Goal: Information Seeking & Learning: Learn about a topic

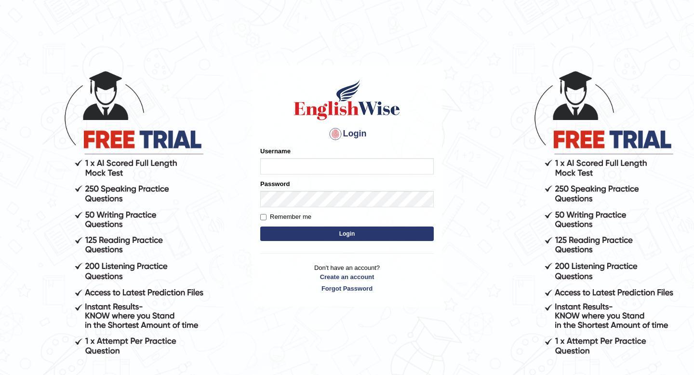
type input "Spmedi"
click at [330, 236] on button "Login" at bounding box center [346, 233] width 173 height 14
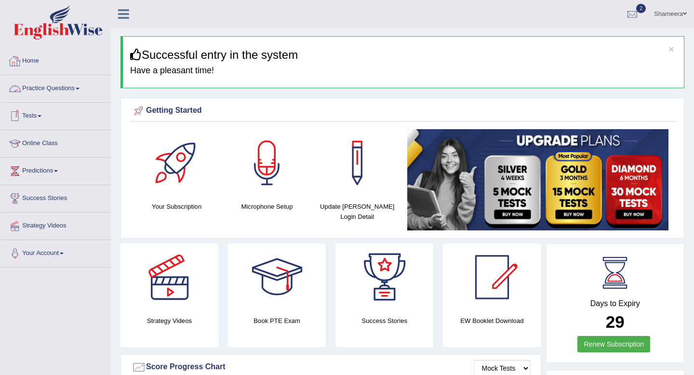
click at [48, 89] on link "Practice Questions" at bounding box center [55, 87] width 110 height 24
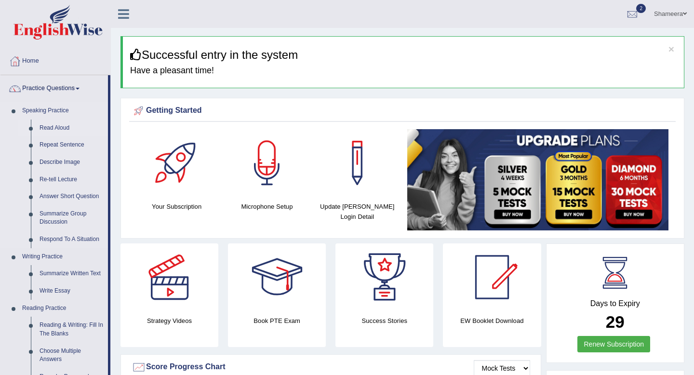
click at [51, 126] on link "Read Aloud" at bounding box center [71, 127] width 73 height 17
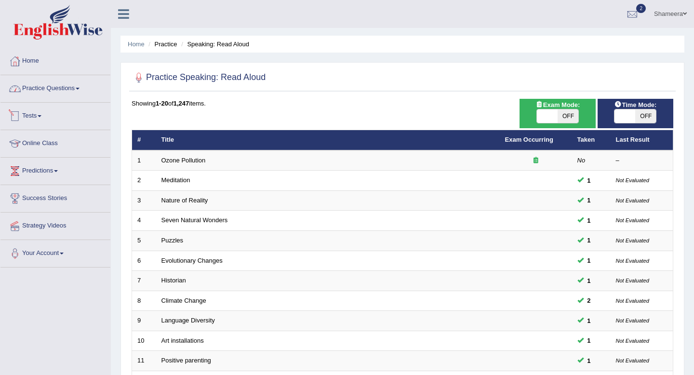
click at [73, 91] on link "Practice Questions" at bounding box center [55, 87] width 110 height 24
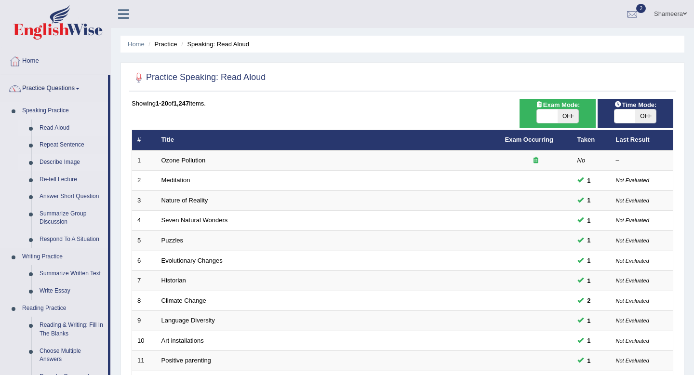
click at [64, 161] on link "Describe Image" at bounding box center [71, 162] width 73 height 17
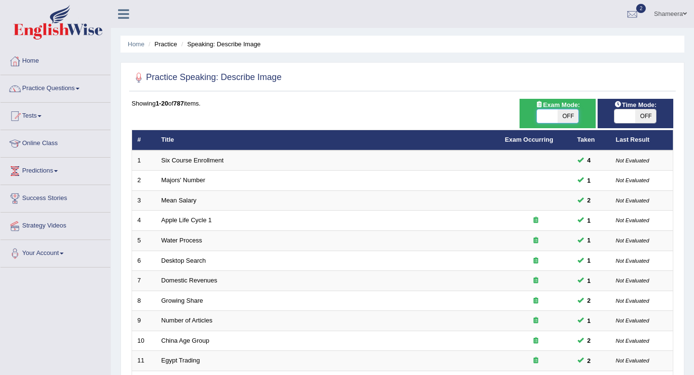
click at [556, 116] on span at bounding box center [547, 115] width 21 height 13
checkbox input "true"
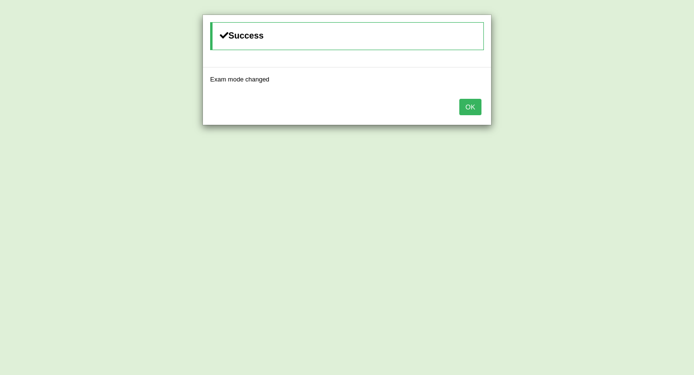
click at [473, 108] on button "OK" at bounding box center [470, 107] width 22 height 16
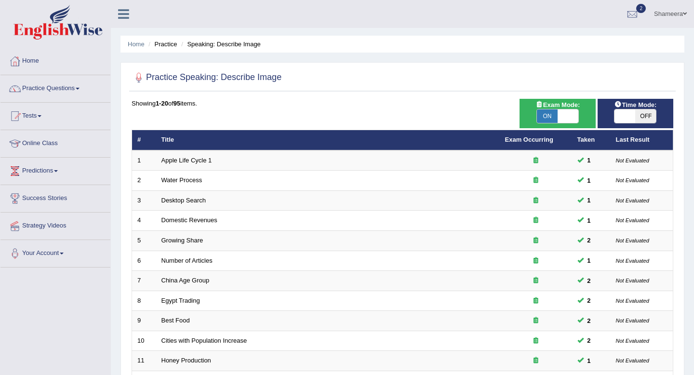
click at [636, 116] on span "OFF" at bounding box center [645, 115] width 21 height 13
checkbox input "true"
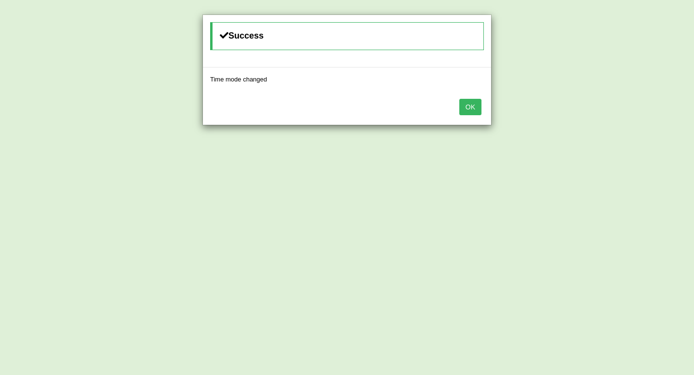
click at [478, 105] on button "OK" at bounding box center [470, 107] width 22 height 16
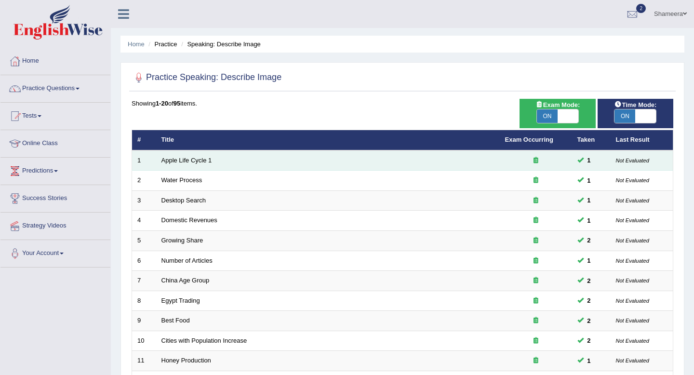
scroll to position [263, 0]
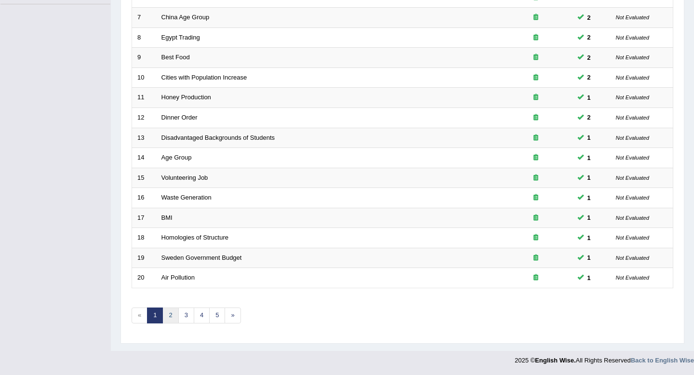
click at [173, 316] on link "2" at bounding box center [170, 315] width 16 height 16
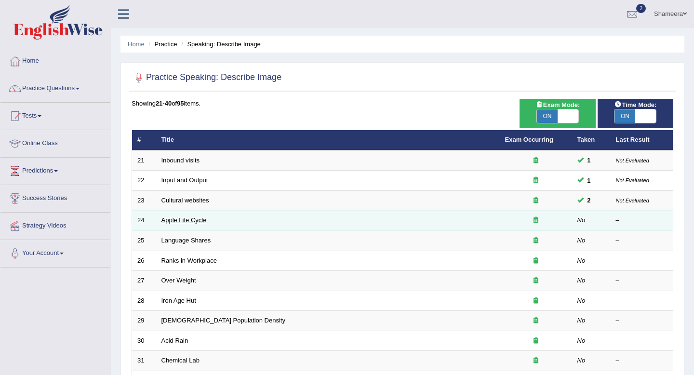
click at [173, 220] on link "Apple Life Cycle" at bounding box center [183, 219] width 45 height 7
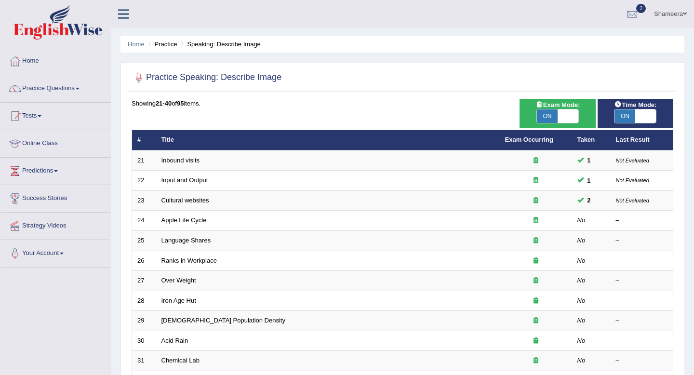
click at [627, 117] on span "ON" at bounding box center [624, 115] width 21 height 13
checkbox input "false"
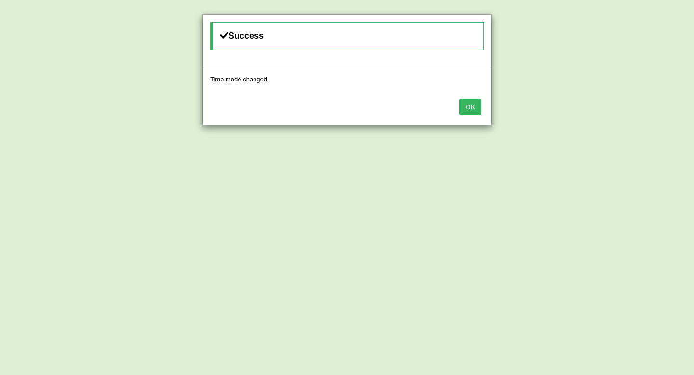
click at [472, 106] on button "OK" at bounding box center [470, 107] width 22 height 16
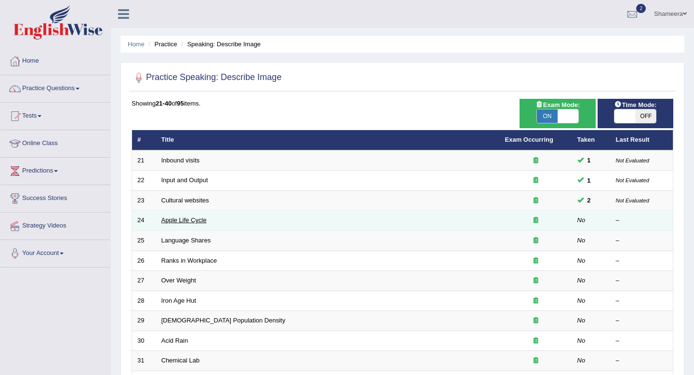
click at [195, 223] on link "Apple Life Cycle" at bounding box center [183, 219] width 45 height 7
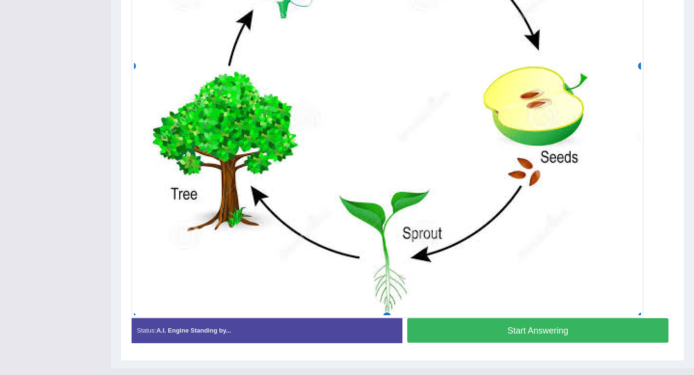
scroll to position [413, 0]
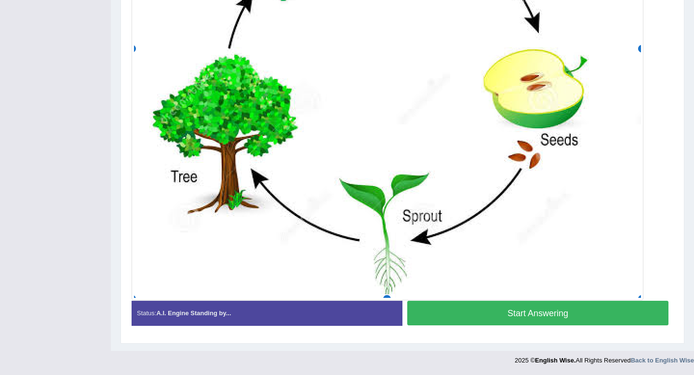
click at [487, 312] on button "Start Answering" at bounding box center [537, 313] width 261 height 25
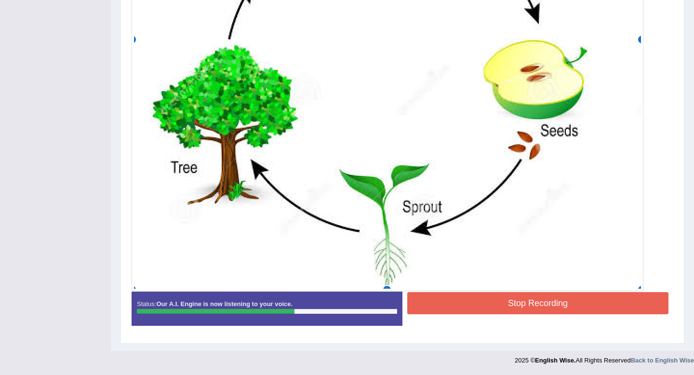
scroll to position [0, 0]
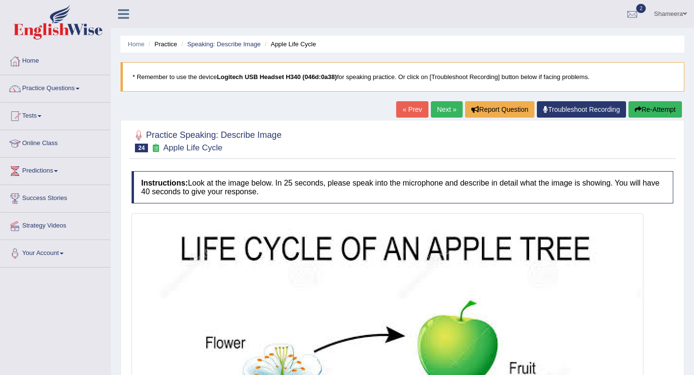
click at [648, 109] on button "Re-Attempt" at bounding box center [654, 109] width 53 height 16
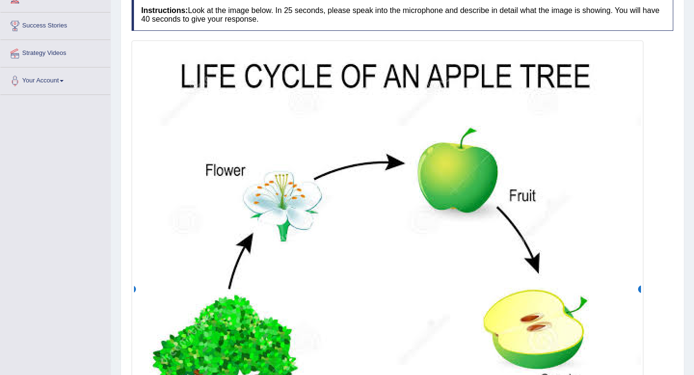
scroll to position [389, 0]
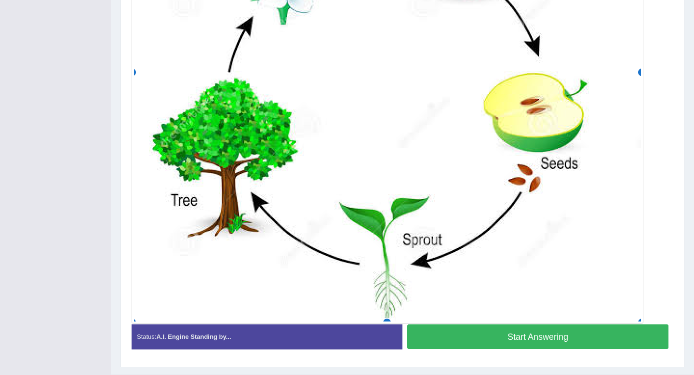
click at [521, 334] on button "Start Answering" at bounding box center [537, 336] width 261 height 25
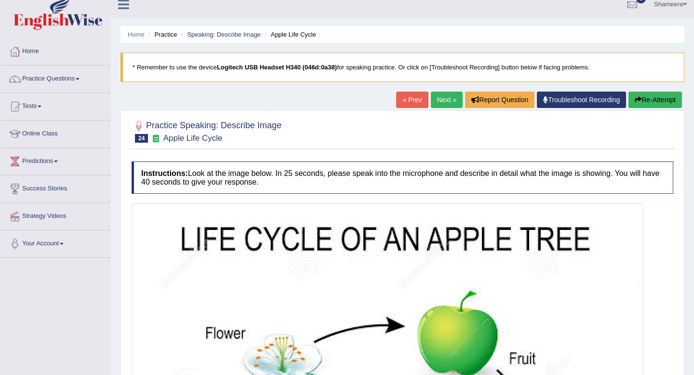
scroll to position [0, 0]
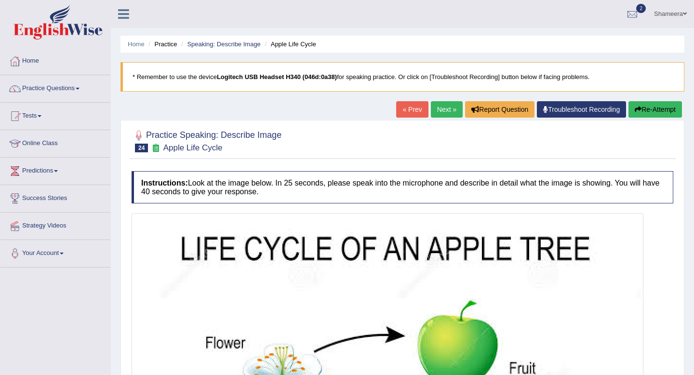
click at [654, 112] on button "Re-Attempt" at bounding box center [654, 109] width 53 height 16
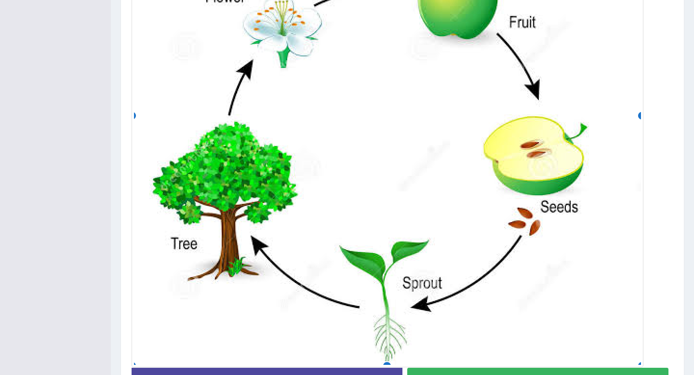
scroll to position [397, 0]
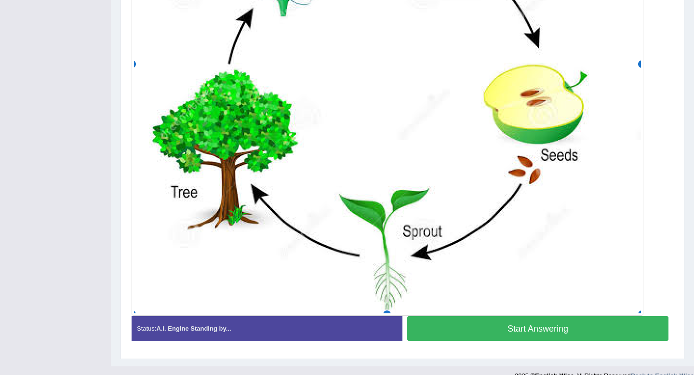
click at [547, 322] on button "Start Answering" at bounding box center [537, 328] width 261 height 25
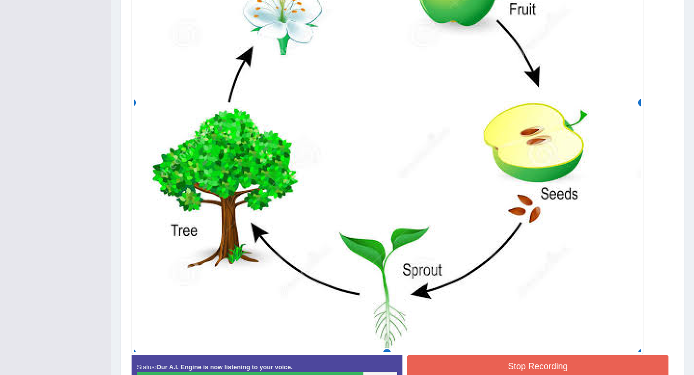
scroll to position [422, 0]
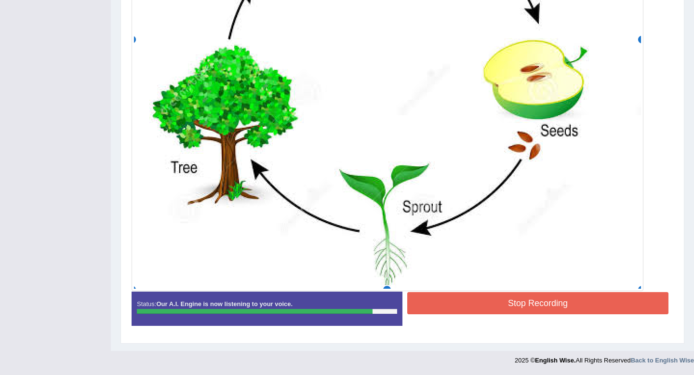
click at [529, 303] on button "Stop Recording" at bounding box center [537, 303] width 261 height 22
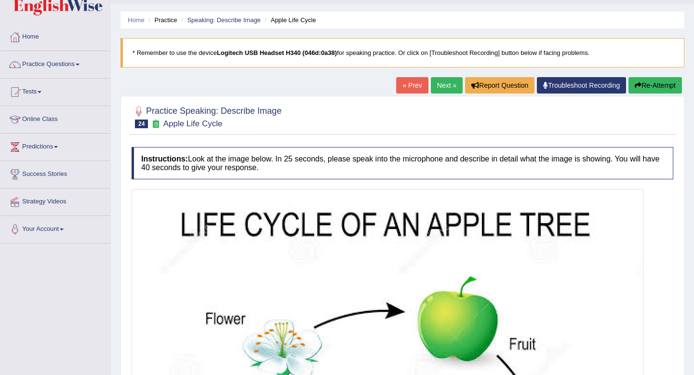
scroll to position [0, 0]
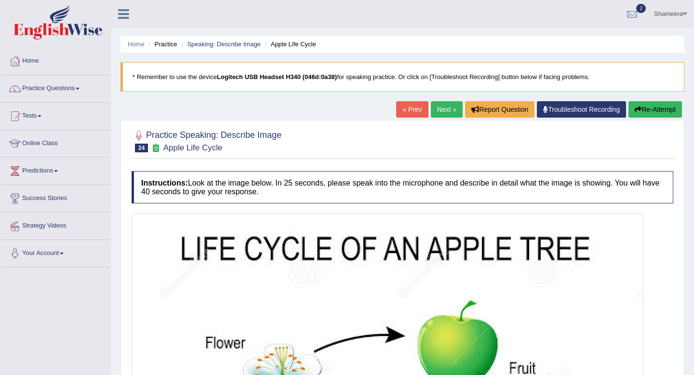
click at [445, 107] on link "Next »" at bounding box center [447, 109] width 32 height 16
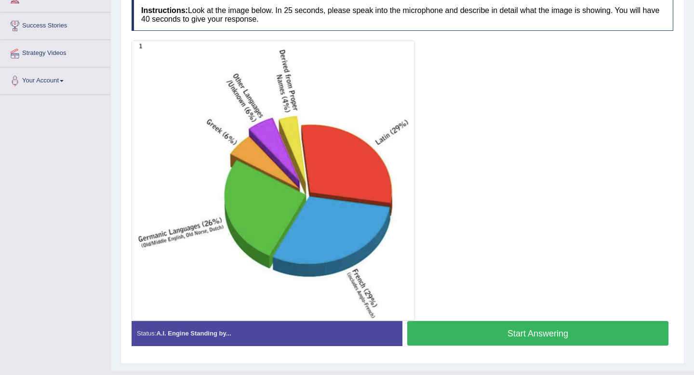
scroll to position [167, 0]
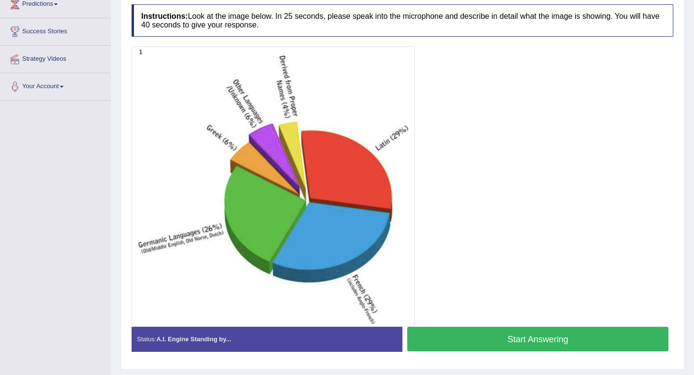
click at [495, 332] on button "Start Answering" at bounding box center [537, 339] width 261 height 25
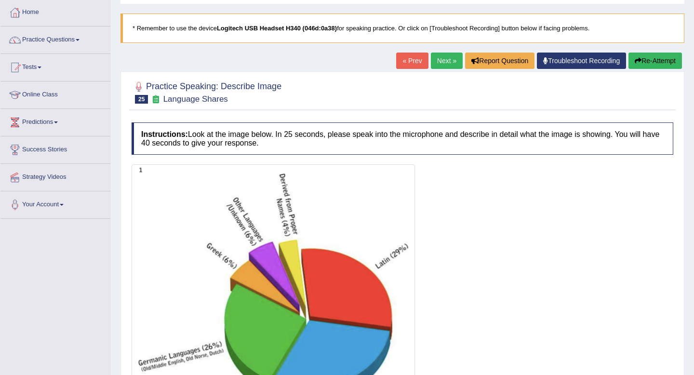
scroll to position [0, 0]
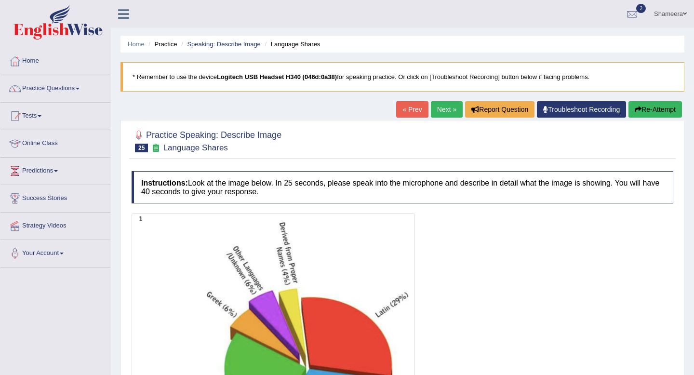
click at [660, 118] on div "« Prev Next » Report Question Troubleshoot Recording Re-Attempt" at bounding box center [540, 110] width 288 height 19
click at [656, 109] on button "Re-Attempt" at bounding box center [654, 109] width 53 height 16
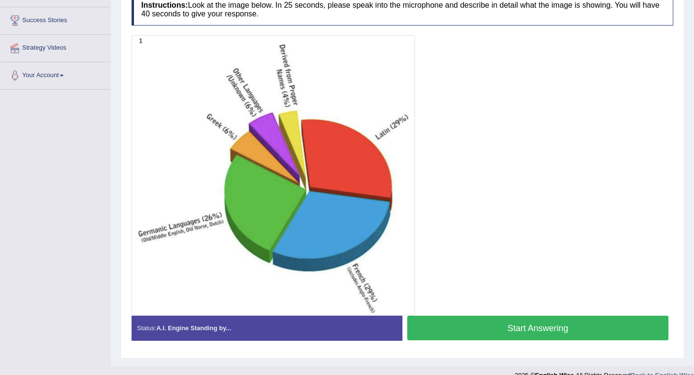
scroll to position [187, 0]
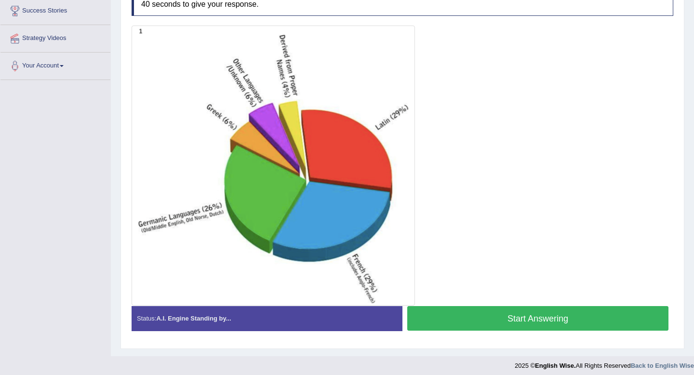
click at [651, 328] on button "Start Answering" at bounding box center [537, 318] width 261 height 25
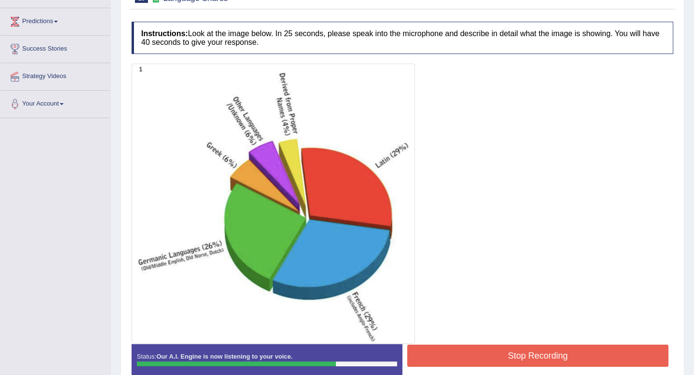
scroll to position [149, 0]
click at [605, 353] on button "Stop Recording" at bounding box center [537, 356] width 261 height 22
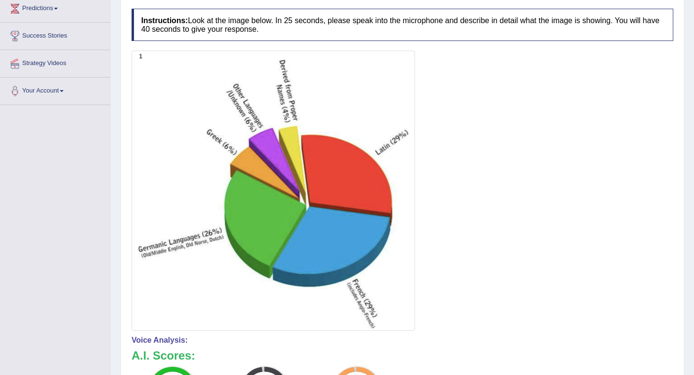
scroll to position [0, 0]
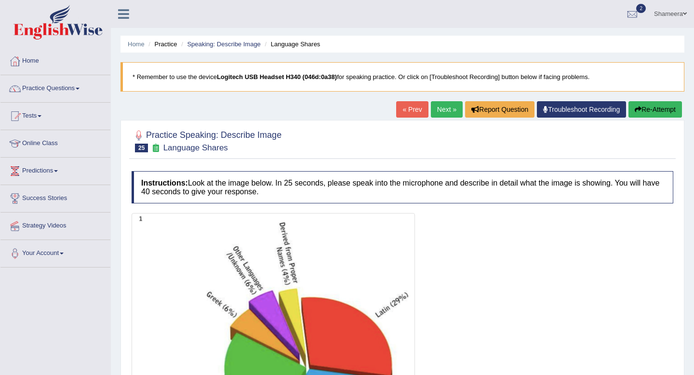
click at [436, 110] on link "Next »" at bounding box center [447, 109] width 32 height 16
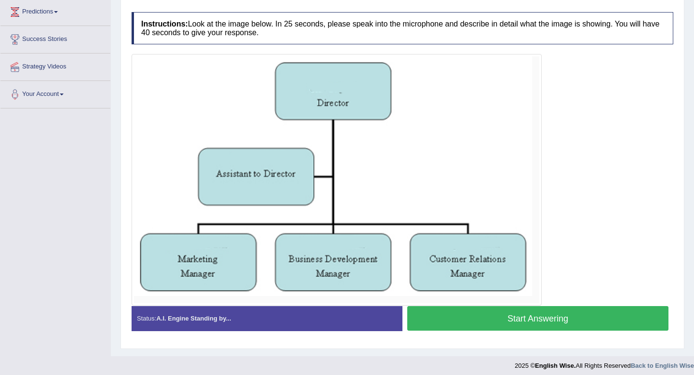
scroll to position [164, 0]
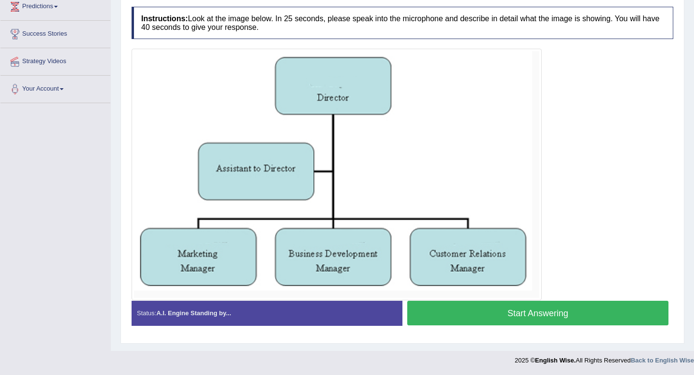
click at [508, 315] on button "Start Answering" at bounding box center [537, 313] width 261 height 25
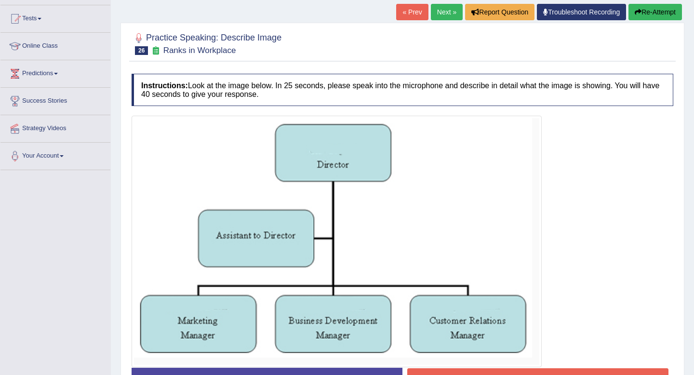
scroll to position [18, 0]
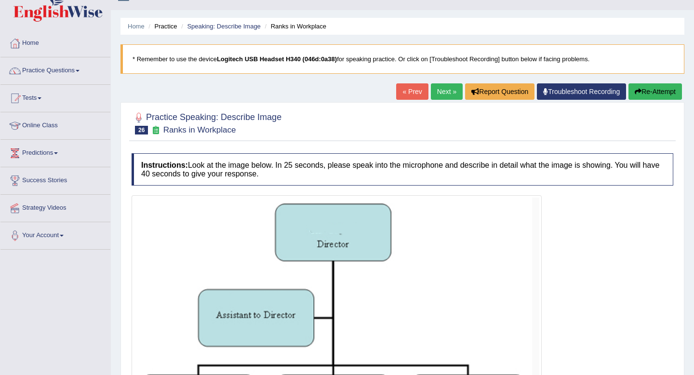
click at [654, 92] on button "Re-Attempt" at bounding box center [654, 91] width 53 height 16
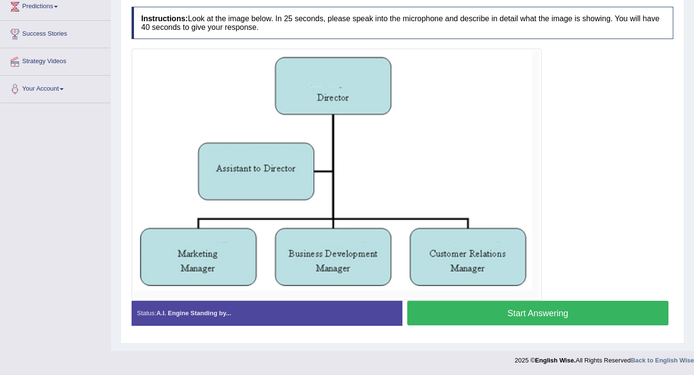
click at [527, 308] on button "Start Answering" at bounding box center [537, 313] width 261 height 25
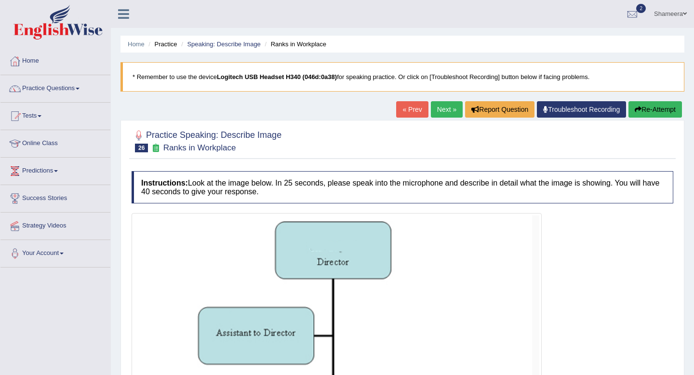
click at [653, 106] on button "Re-Attempt" at bounding box center [654, 109] width 53 height 16
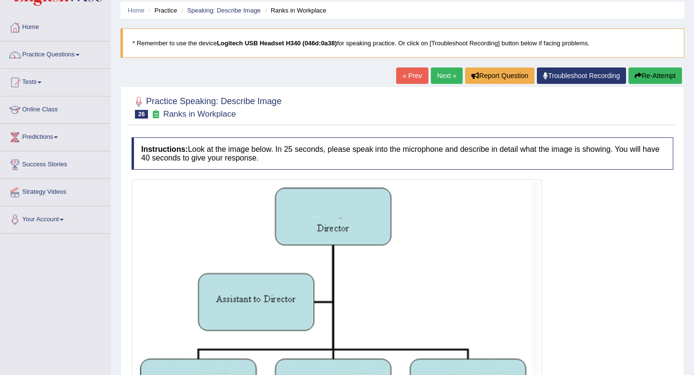
scroll to position [164, 0]
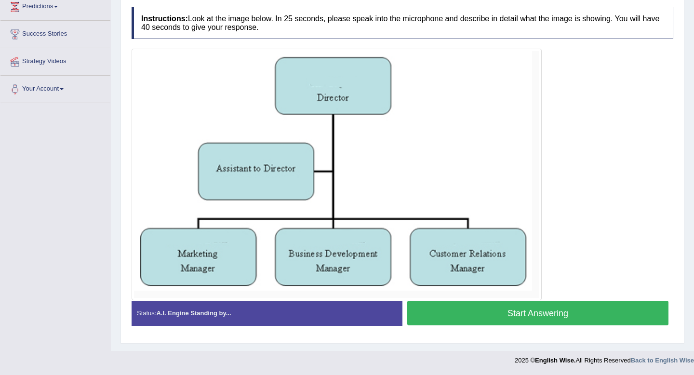
click at [518, 312] on button "Start Answering" at bounding box center [537, 313] width 261 height 25
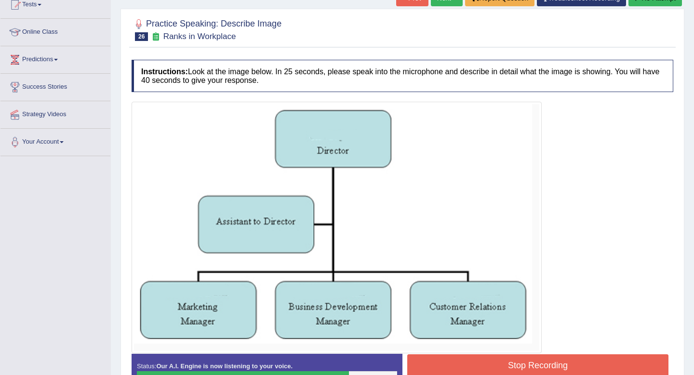
scroll to position [0, 0]
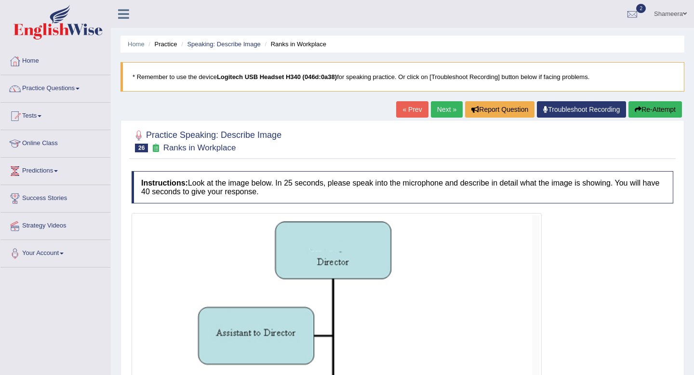
click at [655, 108] on button "Re-Attempt" at bounding box center [654, 109] width 53 height 16
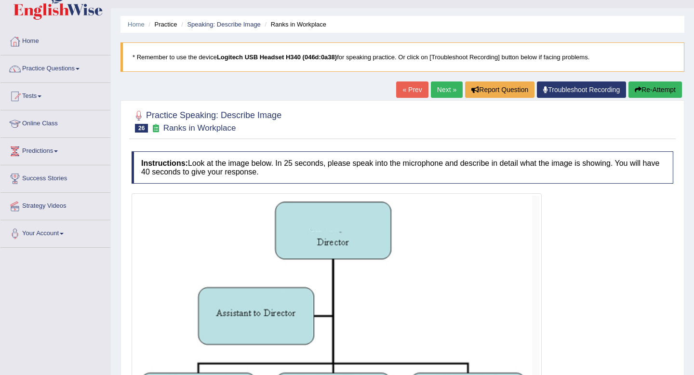
scroll to position [164, 0]
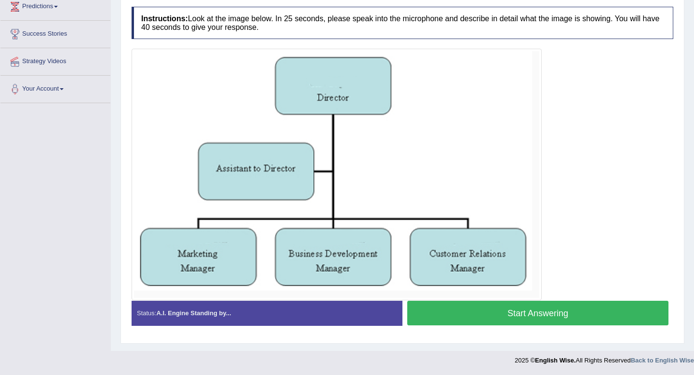
click at [531, 309] on button "Start Answering" at bounding box center [537, 313] width 261 height 25
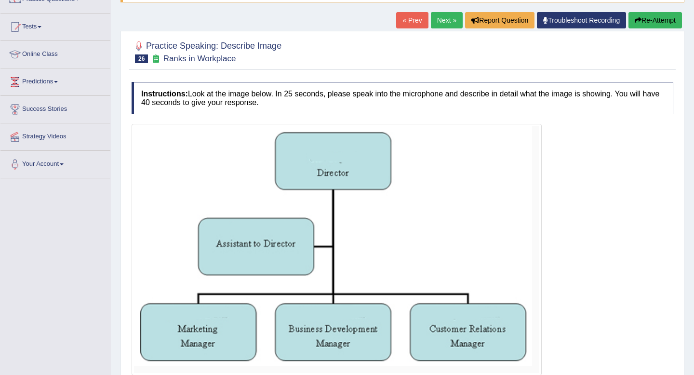
scroll to position [0, 0]
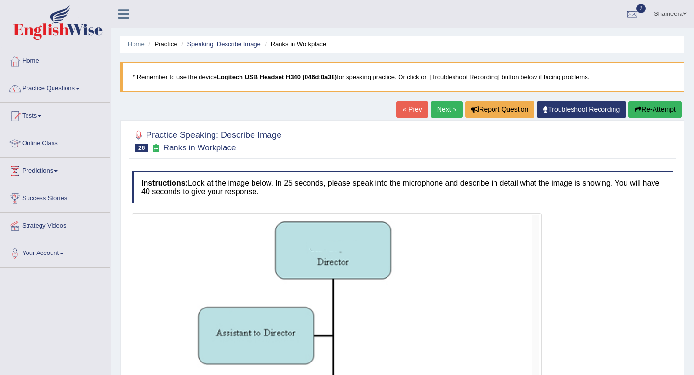
click at [645, 118] on div "« Prev Next » Report Question Troubleshoot Recording Re-Attempt" at bounding box center [540, 110] width 288 height 19
click at [645, 108] on button "Re-Attempt" at bounding box center [654, 109] width 53 height 16
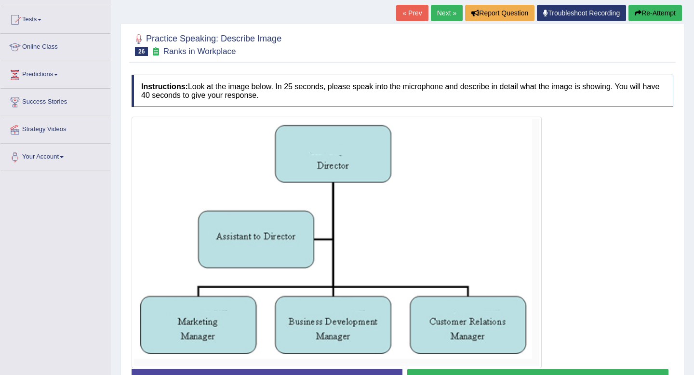
scroll to position [164, 0]
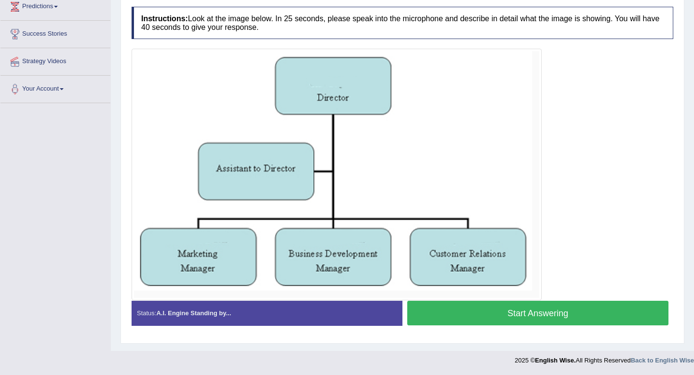
click at [541, 308] on button "Start Answering" at bounding box center [537, 313] width 261 height 25
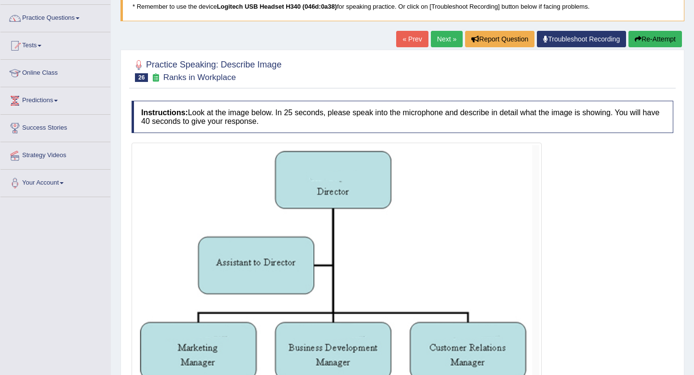
scroll to position [0, 0]
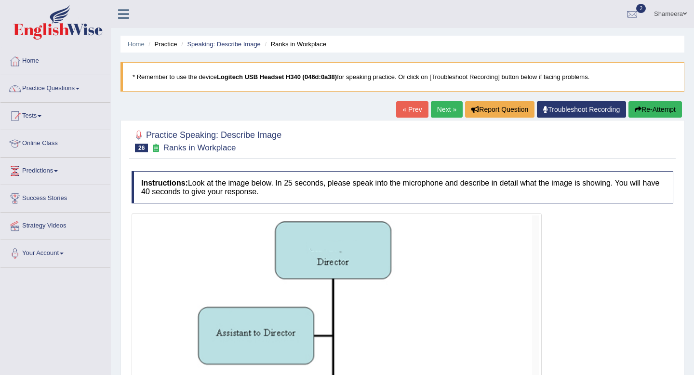
click at [650, 117] on button "Re-Attempt" at bounding box center [654, 109] width 53 height 16
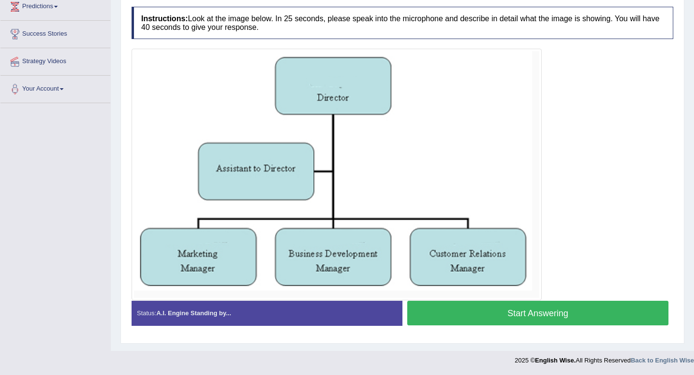
click at [546, 306] on button "Start Answering" at bounding box center [537, 313] width 261 height 25
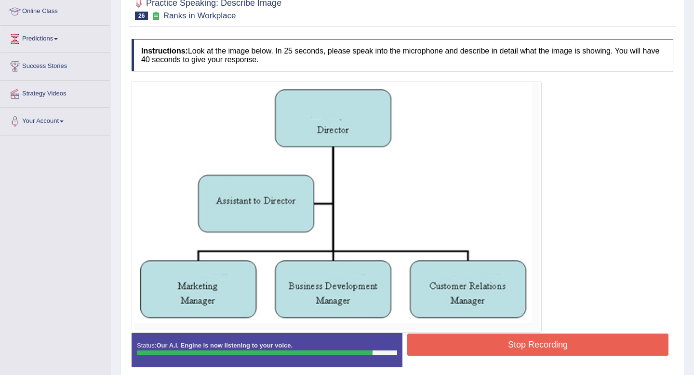
scroll to position [133, 0]
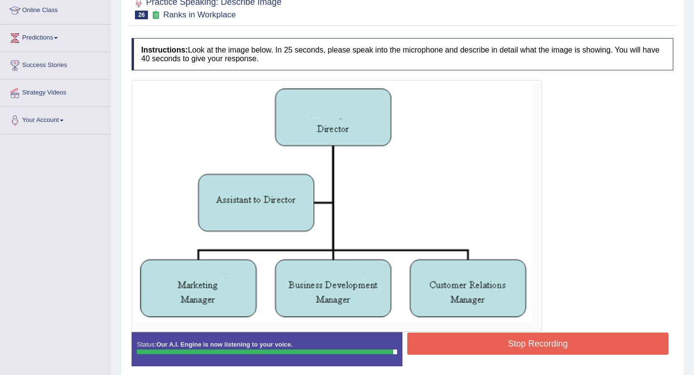
click at [543, 344] on button "Stop Recording" at bounding box center [537, 343] width 261 height 22
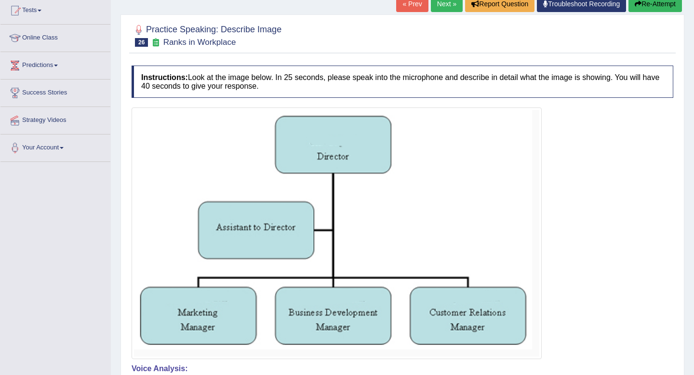
scroll to position [0, 0]
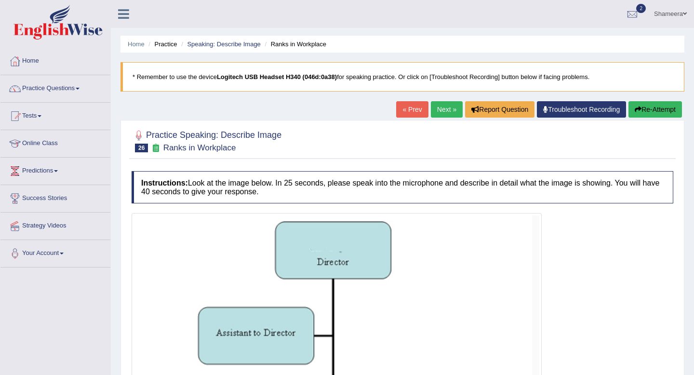
click at [438, 117] on link "Next »" at bounding box center [447, 109] width 32 height 16
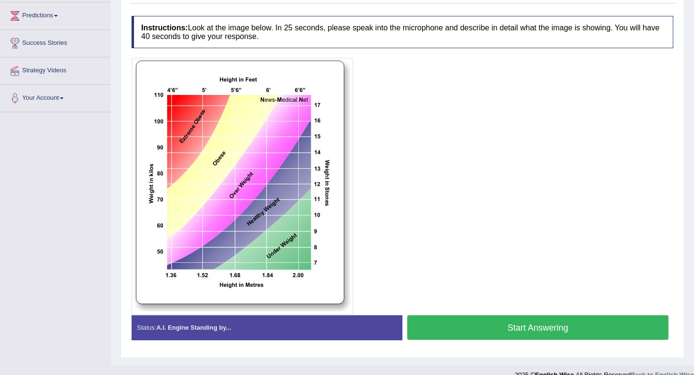
scroll to position [158, 0]
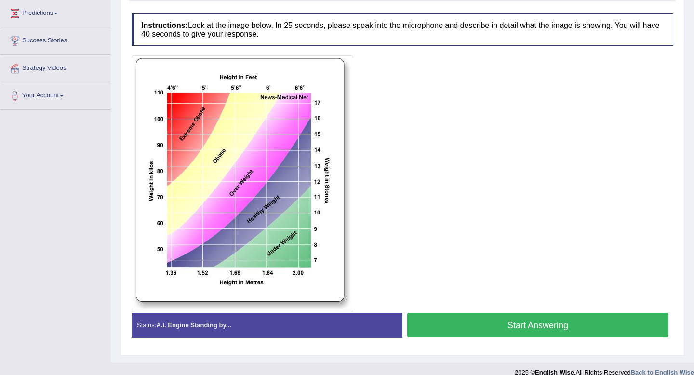
click at [531, 322] on button "Start Answering" at bounding box center [537, 325] width 261 height 25
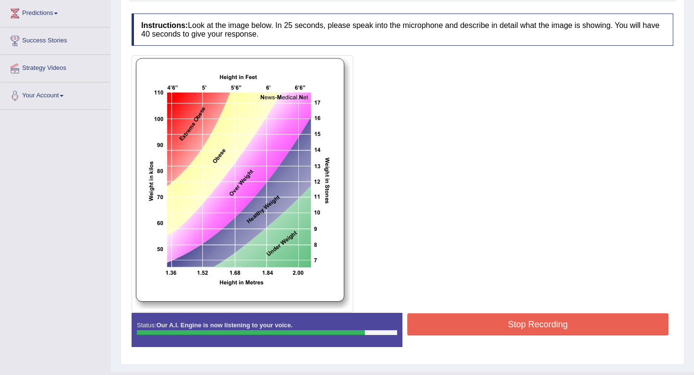
click at [534, 328] on button "Stop Recording" at bounding box center [537, 324] width 261 height 22
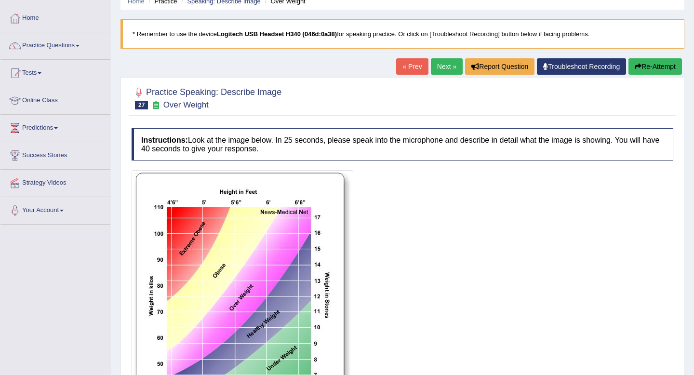
scroll to position [47, 0]
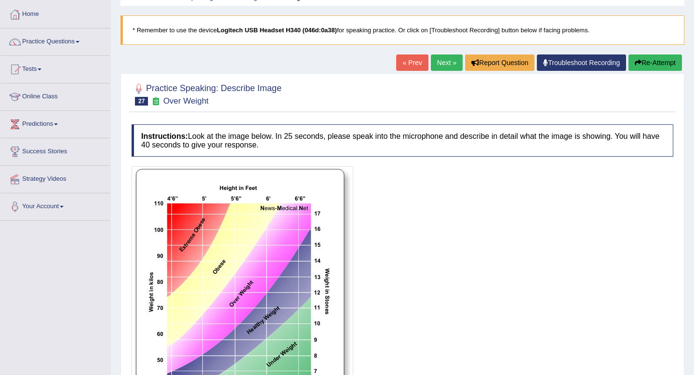
click at [431, 56] on link "Next »" at bounding box center [447, 62] width 32 height 16
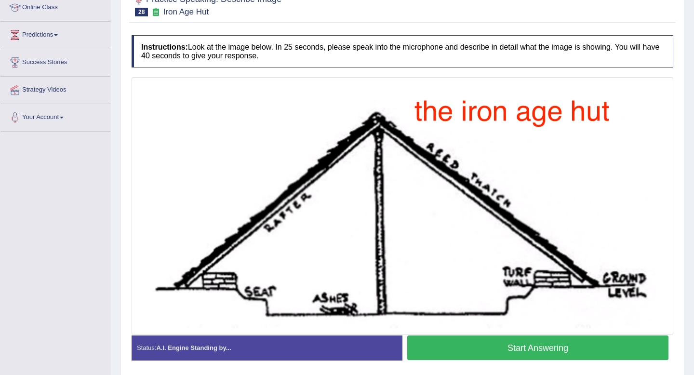
scroll to position [135, 0]
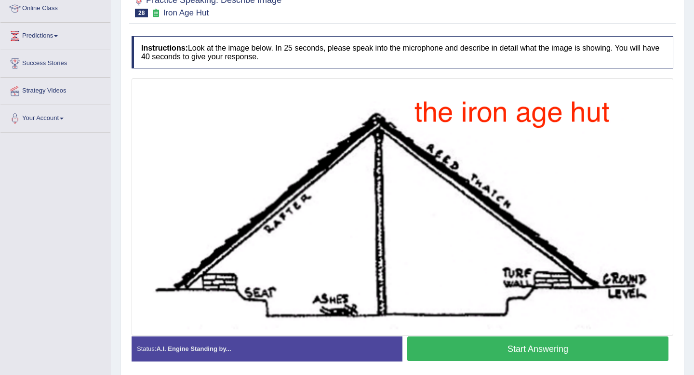
click at [489, 348] on button "Start Answering" at bounding box center [537, 348] width 261 height 25
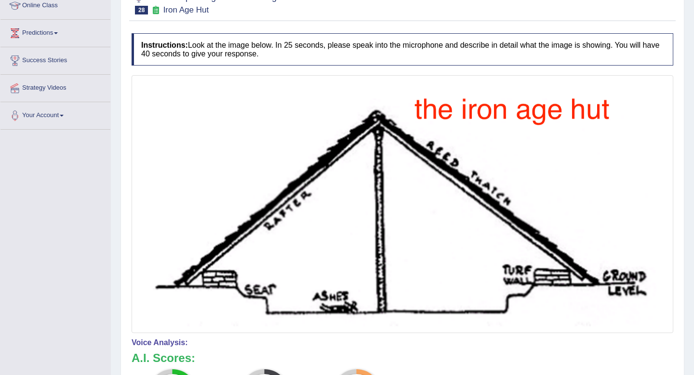
scroll to position [0, 0]
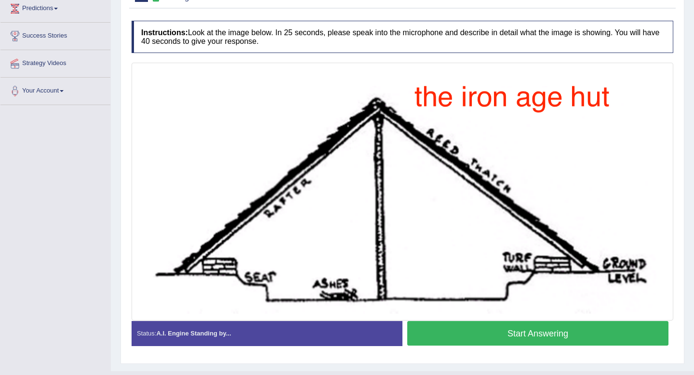
scroll to position [170, 0]
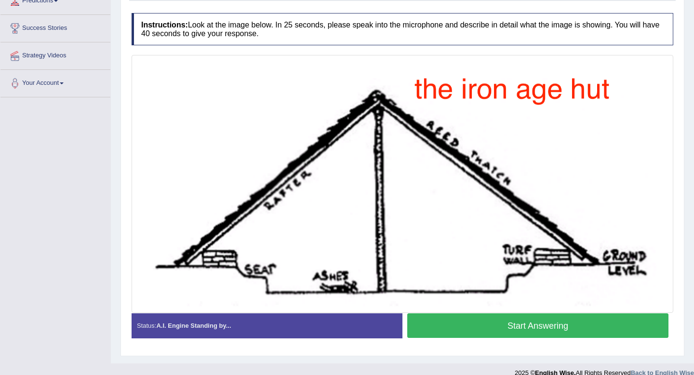
click at [481, 327] on button "Start Answering" at bounding box center [537, 325] width 261 height 25
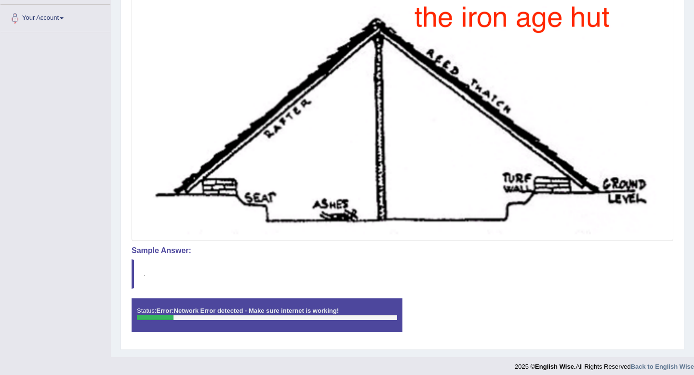
scroll to position [242, 0]
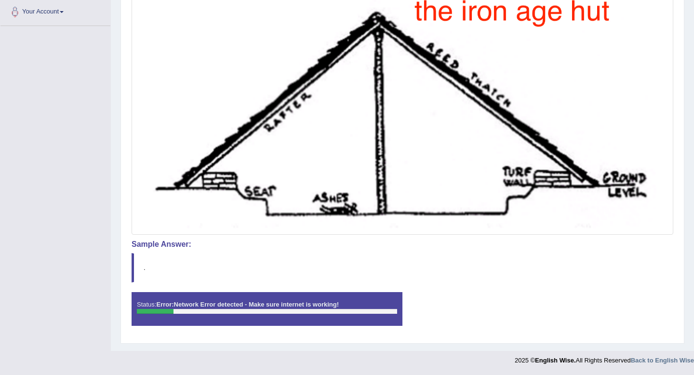
click at [536, 279] on blockquote "." at bounding box center [403, 267] width 542 height 29
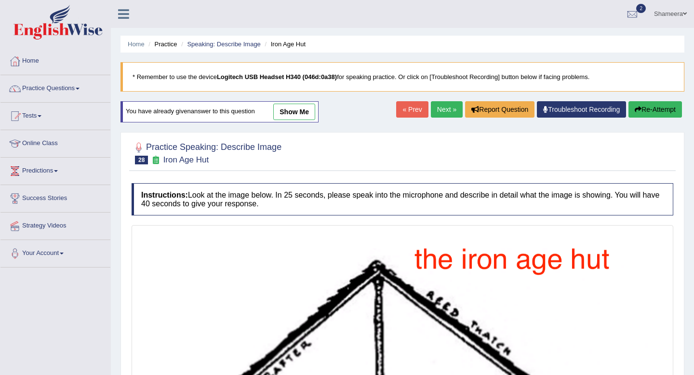
scroll to position [183, 0]
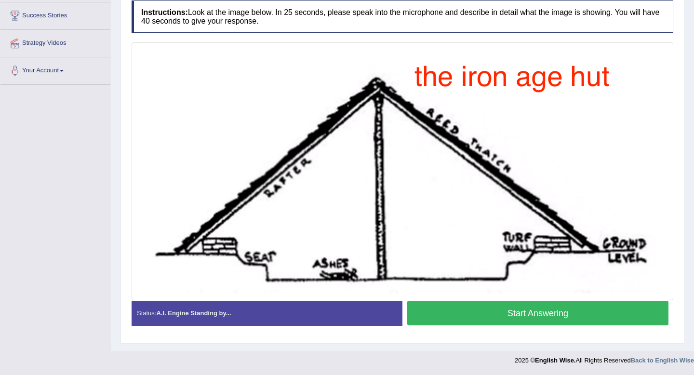
click at [493, 319] on button "Start Answering" at bounding box center [537, 313] width 261 height 25
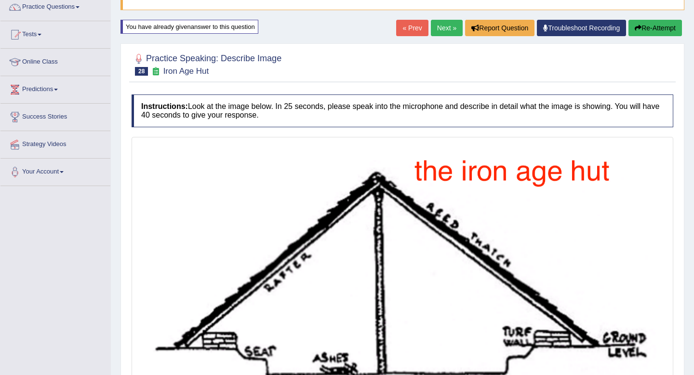
scroll to position [0, 0]
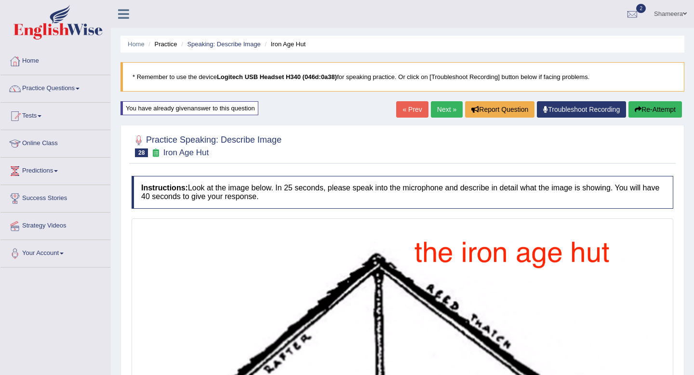
click at [643, 109] on button "Re-Attempt" at bounding box center [654, 109] width 53 height 16
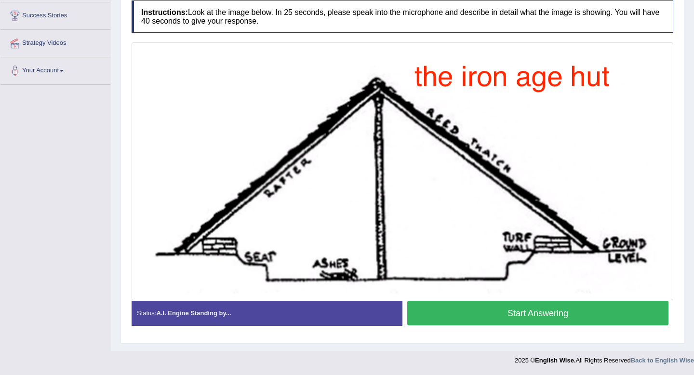
click at [536, 308] on button "Start Answering" at bounding box center [537, 313] width 261 height 25
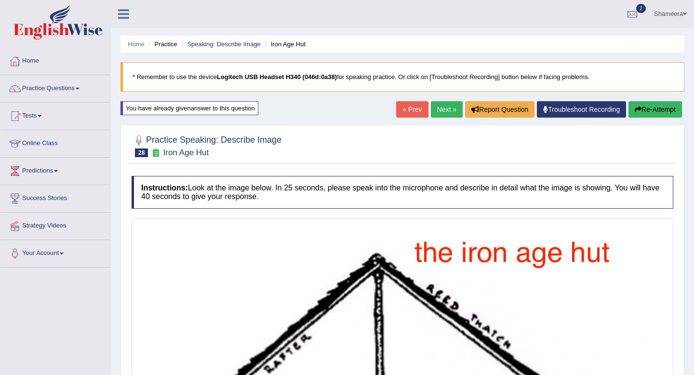
click at [644, 109] on button "Re-Attempt" at bounding box center [654, 109] width 53 height 16
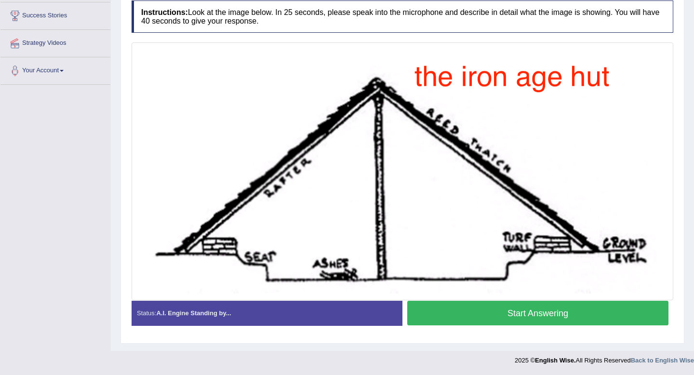
click at [584, 315] on button "Start Answering" at bounding box center [537, 313] width 261 height 25
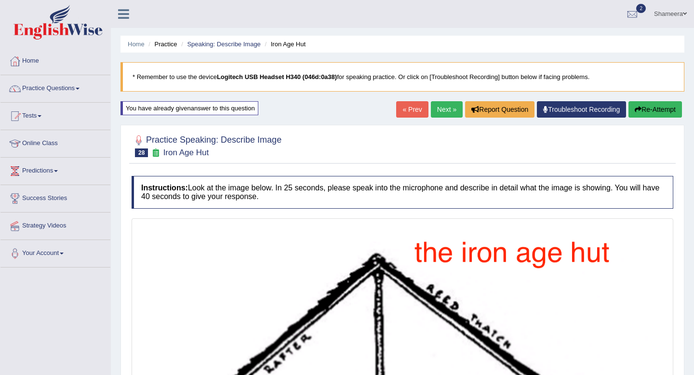
click at [658, 112] on button "Re-Attempt" at bounding box center [654, 109] width 53 height 16
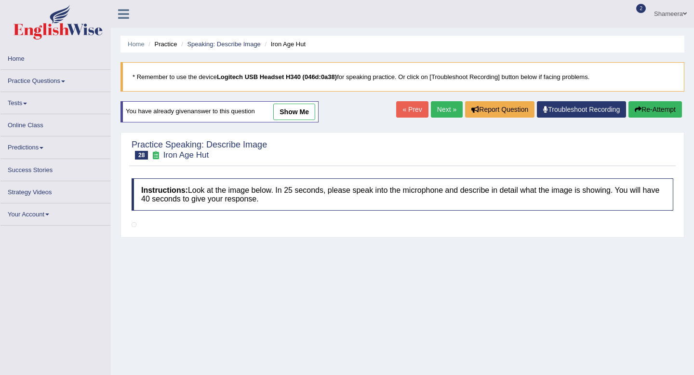
scroll to position [183, 0]
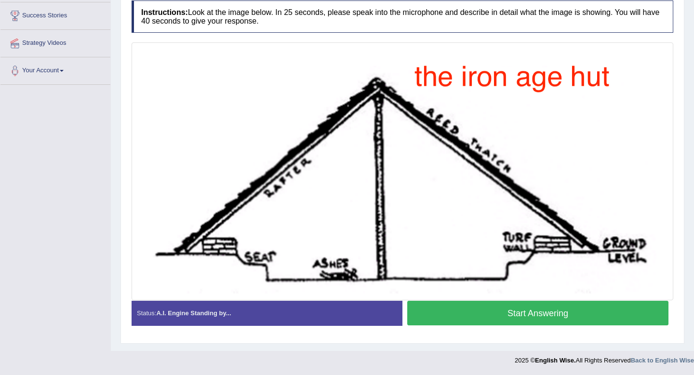
click at [548, 317] on button "Start Answering" at bounding box center [537, 313] width 261 height 25
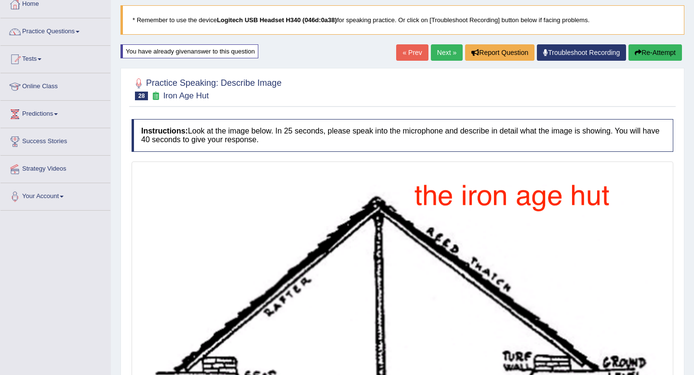
scroll to position [0, 0]
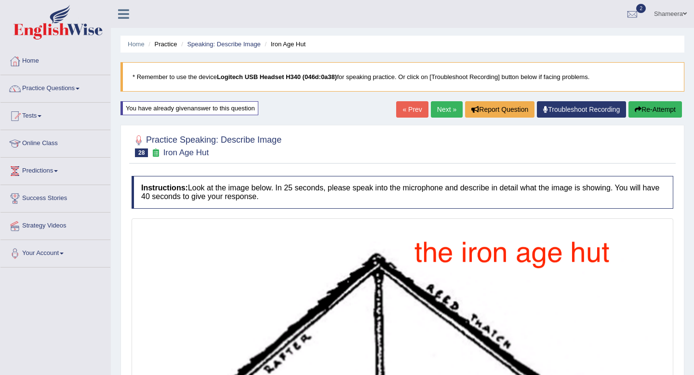
click at [652, 113] on button "Re-Attempt" at bounding box center [654, 109] width 53 height 16
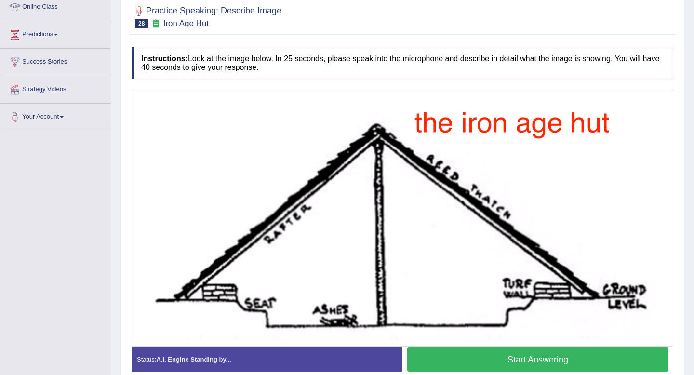
scroll to position [183, 0]
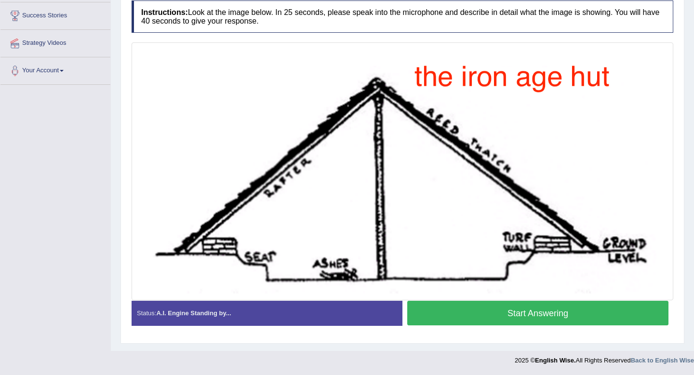
click at [555, 309] on button "Start Answering" at bounding box center [537, 313] width 261 height 25
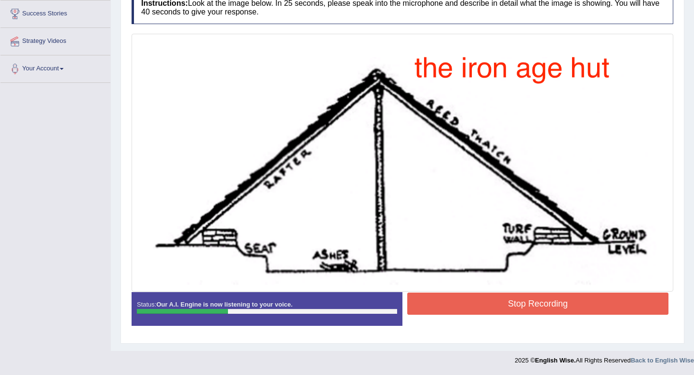
scroll to position [181, 0]
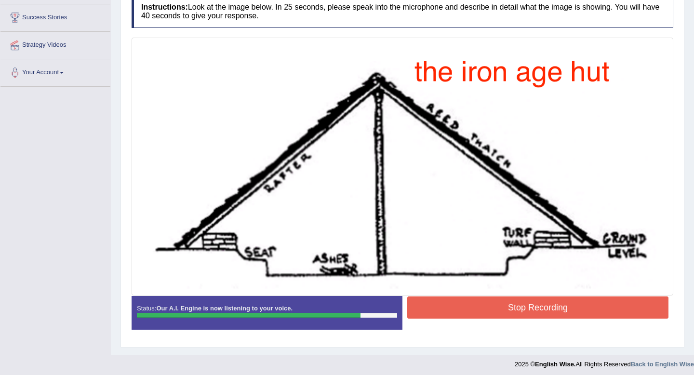
click at [553, 311] on button "Stop Recording" at bounding box center [537, 307] width 261 height 22
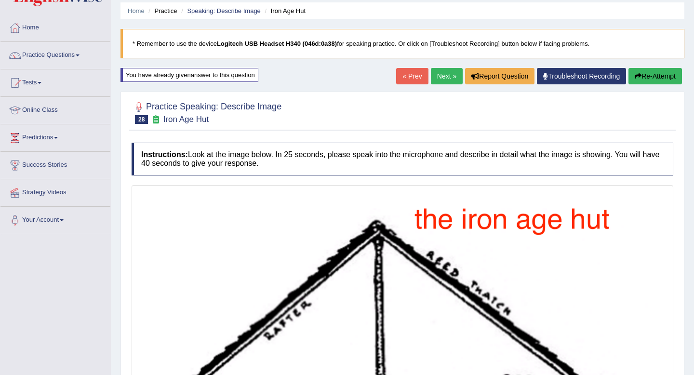
scroll to position [34, 0]
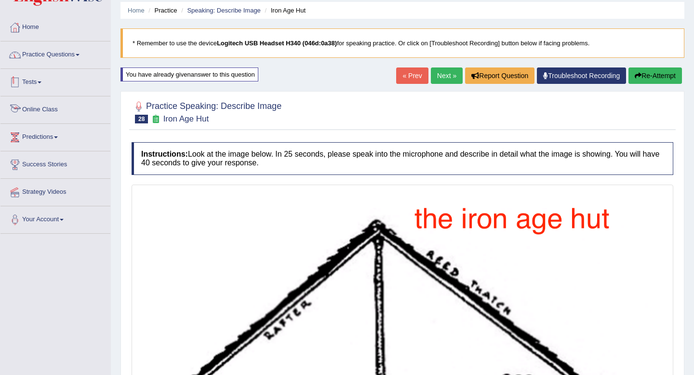
click at [73, 53] on link "Practice Questions" at bounding box center [55, 53] width 110 height 24
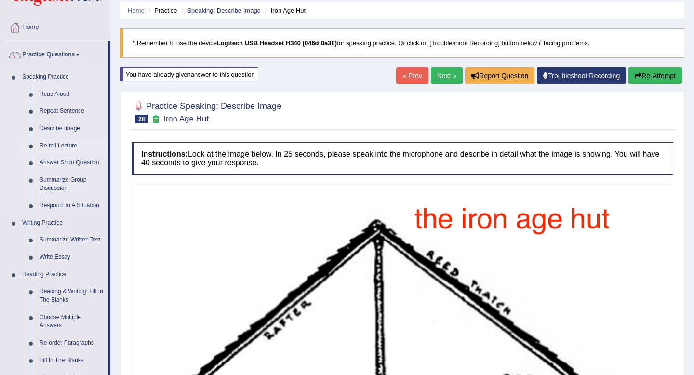
click at [61, 146] on link "Re-tell Lecture" at bounding box center [71, 145] width 73 height 17
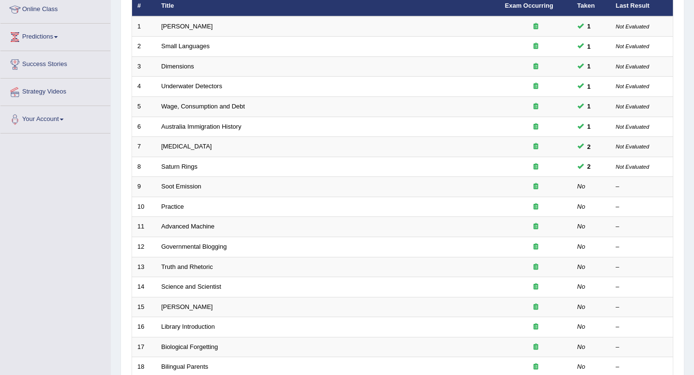
scroll to position [140, 0]
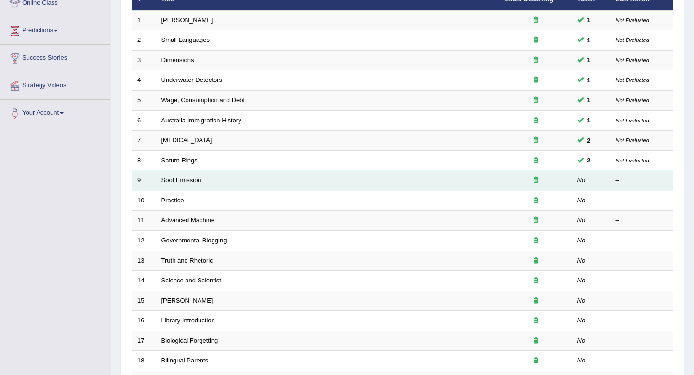
click at [196, 177] on link "Soot Emission" at bounding box center [181, 179] width 40 height 7
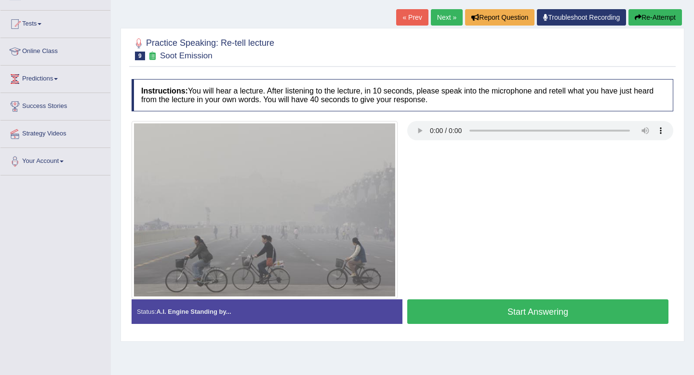
scroll to position [92, 0]
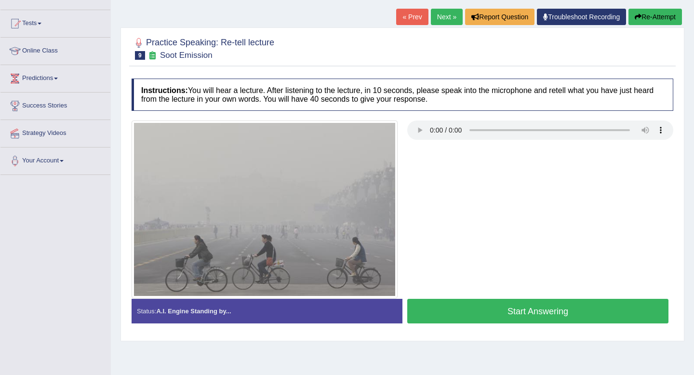
click at [562, 310] on button "Start Answering" at bounding box center [537, 311] width 261 height 25
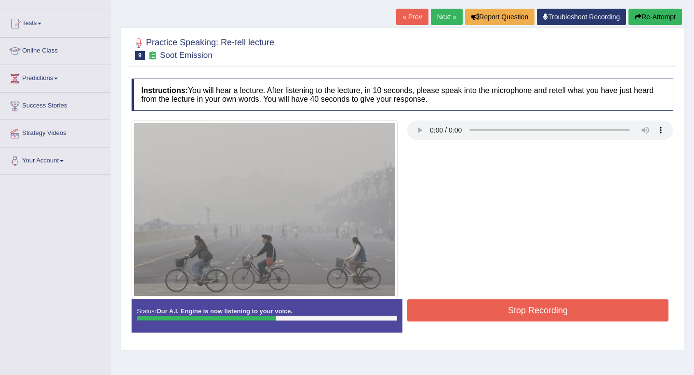
click at [644, 19] on button "Re-Attempt" at bounding box center [654, 17] width 53 height 16
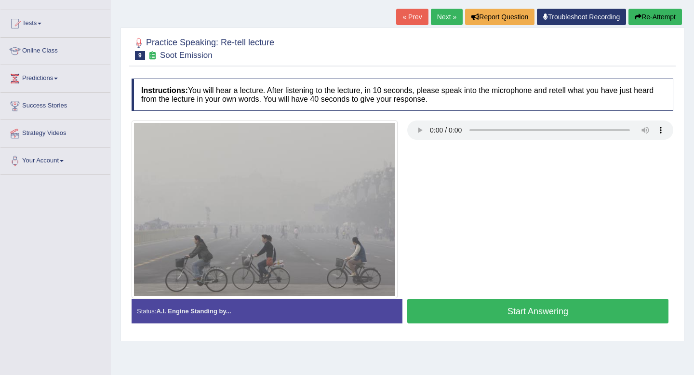
click at [607, 307] on button "Start Answering" at bounding box center [537, 311] width 261 height 25
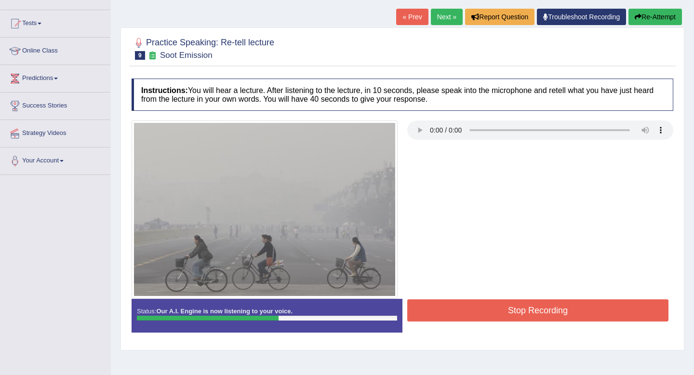
click at [655, 14] on button "Re-Attempt" at bounding box center [654, 17] width 53 height 16
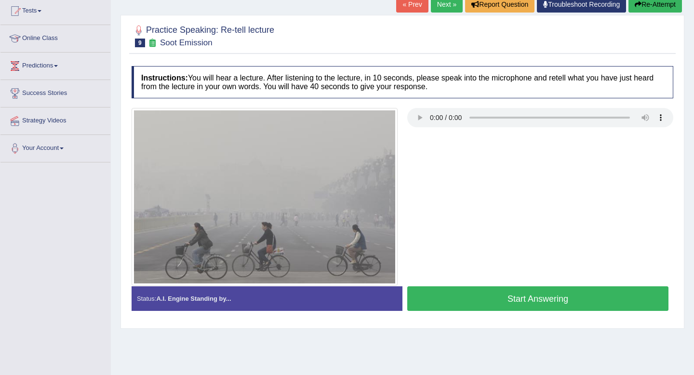
scroll to position [92, 0]
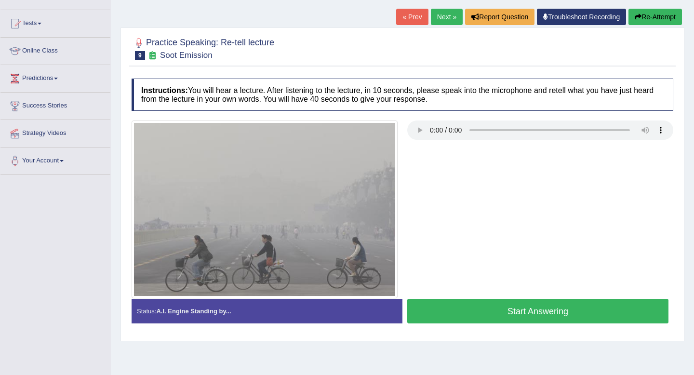
click at [608, 307] on button "Start Answering" at bounding box center [537, 311] width 261 height 25
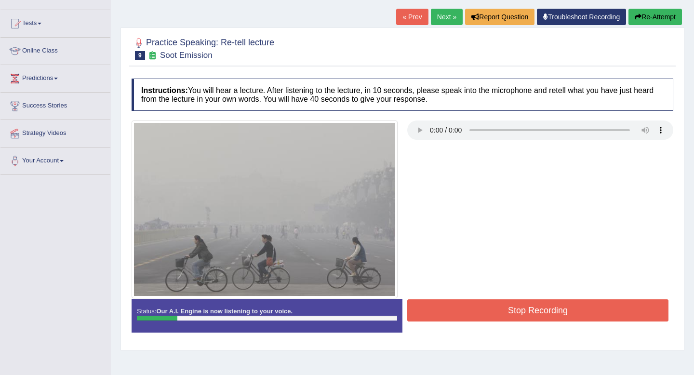
click at [651, 18] on button "Re-Attempt" at bounding box center [654, 17] width 53 height 16
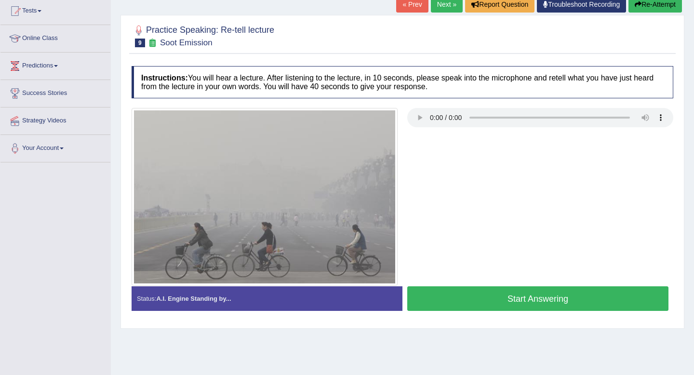
scroll to position [92, 0]
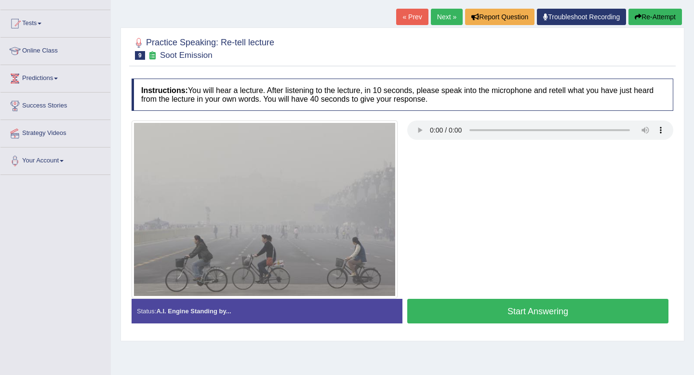
click at [594, 307] on button "Start Answering" at bounding box center [537, 311] width 261 height 25
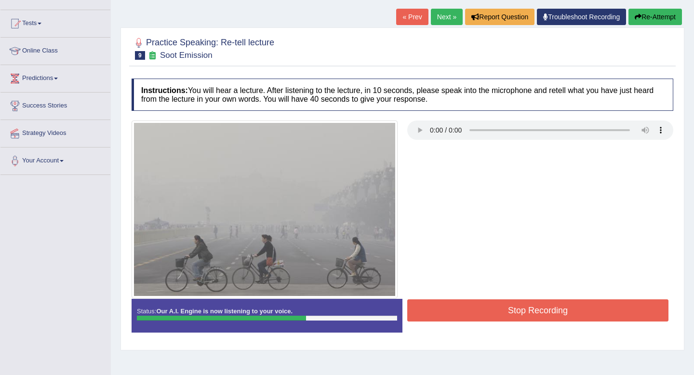
click at [665, 18] on button "Re-Attempt" at bounding box center [654, 17] width 53 height 16
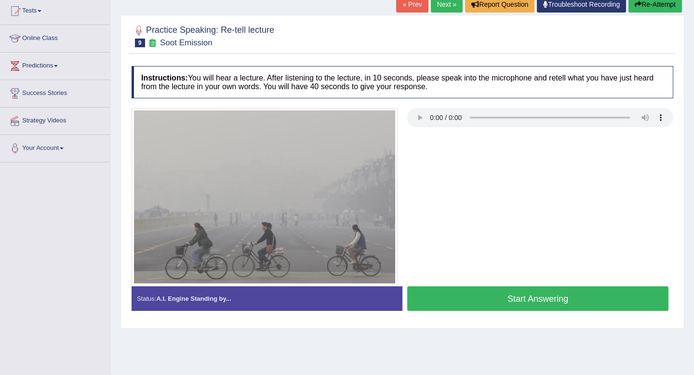
scroll to position [92, 0]
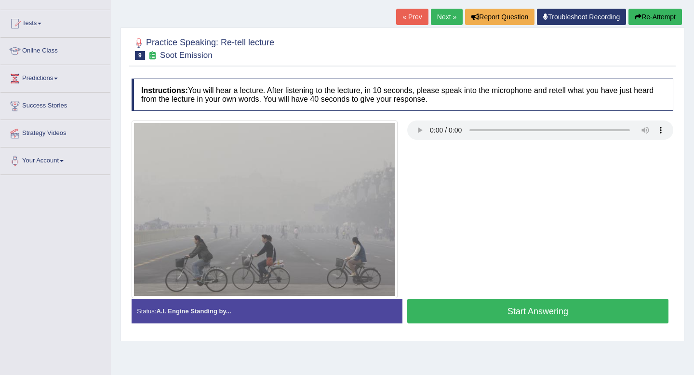
click at [447, 315] on button "Start Answering" at bounding box center [537, 311] width 261 height 25
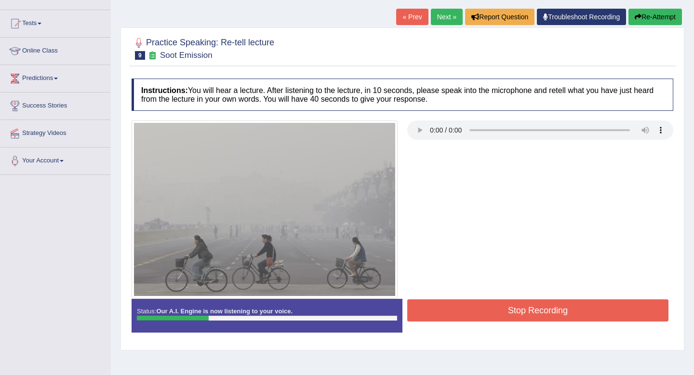
click at [657, 24] on button "Re-Attempt" at bounding box center [654, 17] width 53 height 16
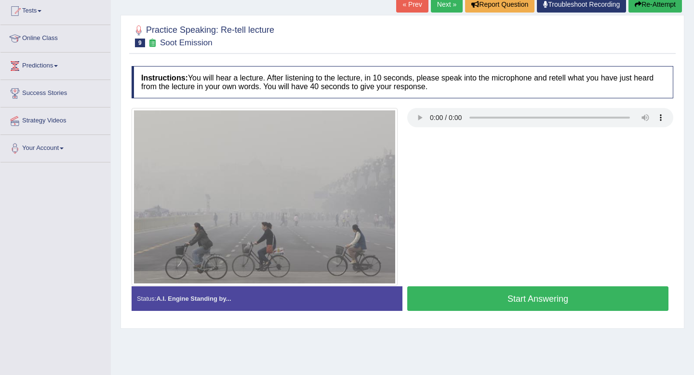
scroll to position [92, 0]
